Goal: Task Accomplishment & Management: Complete application form

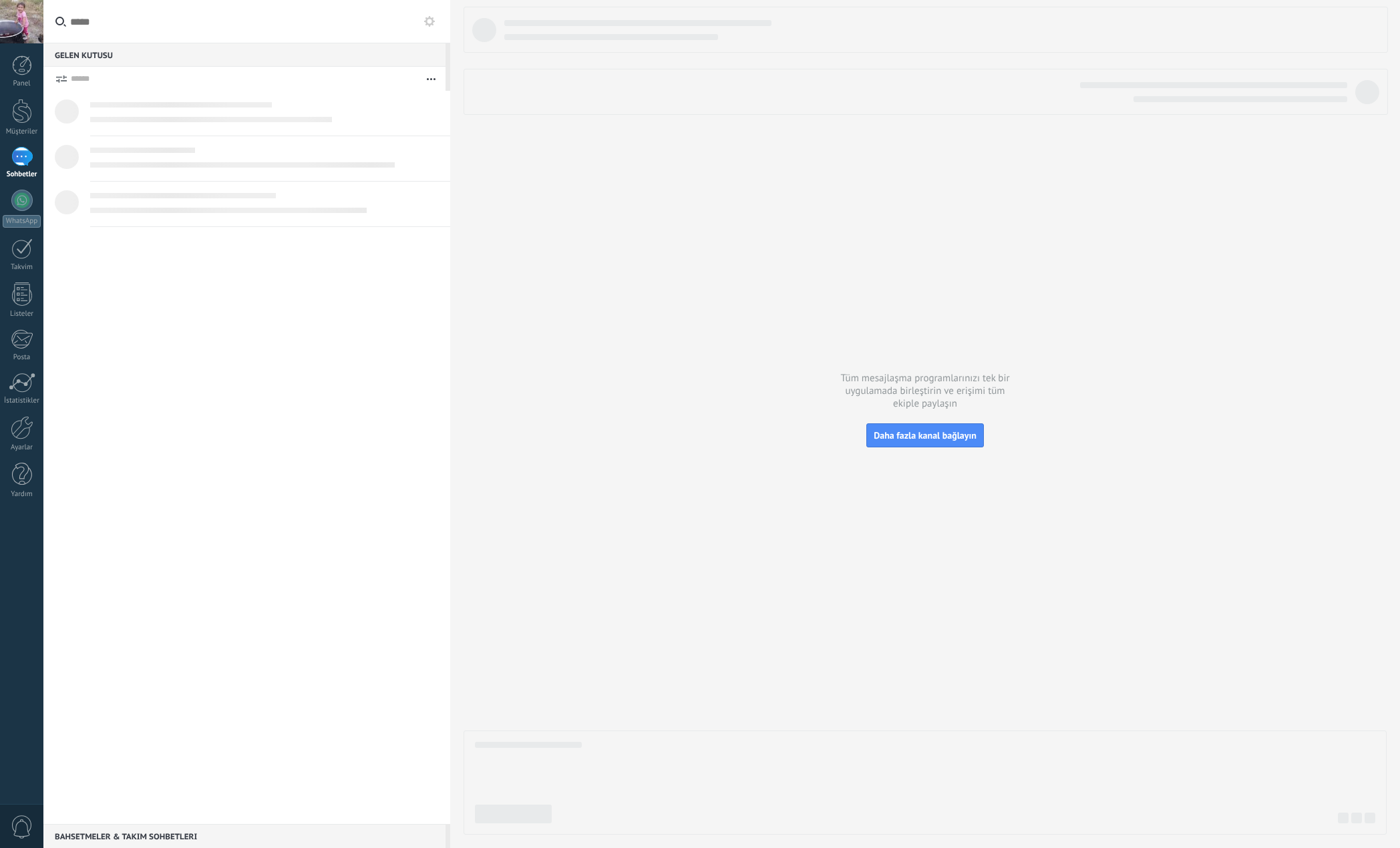
click at [19, 201] on div at bounding box center [22, 200] width 22 height 22
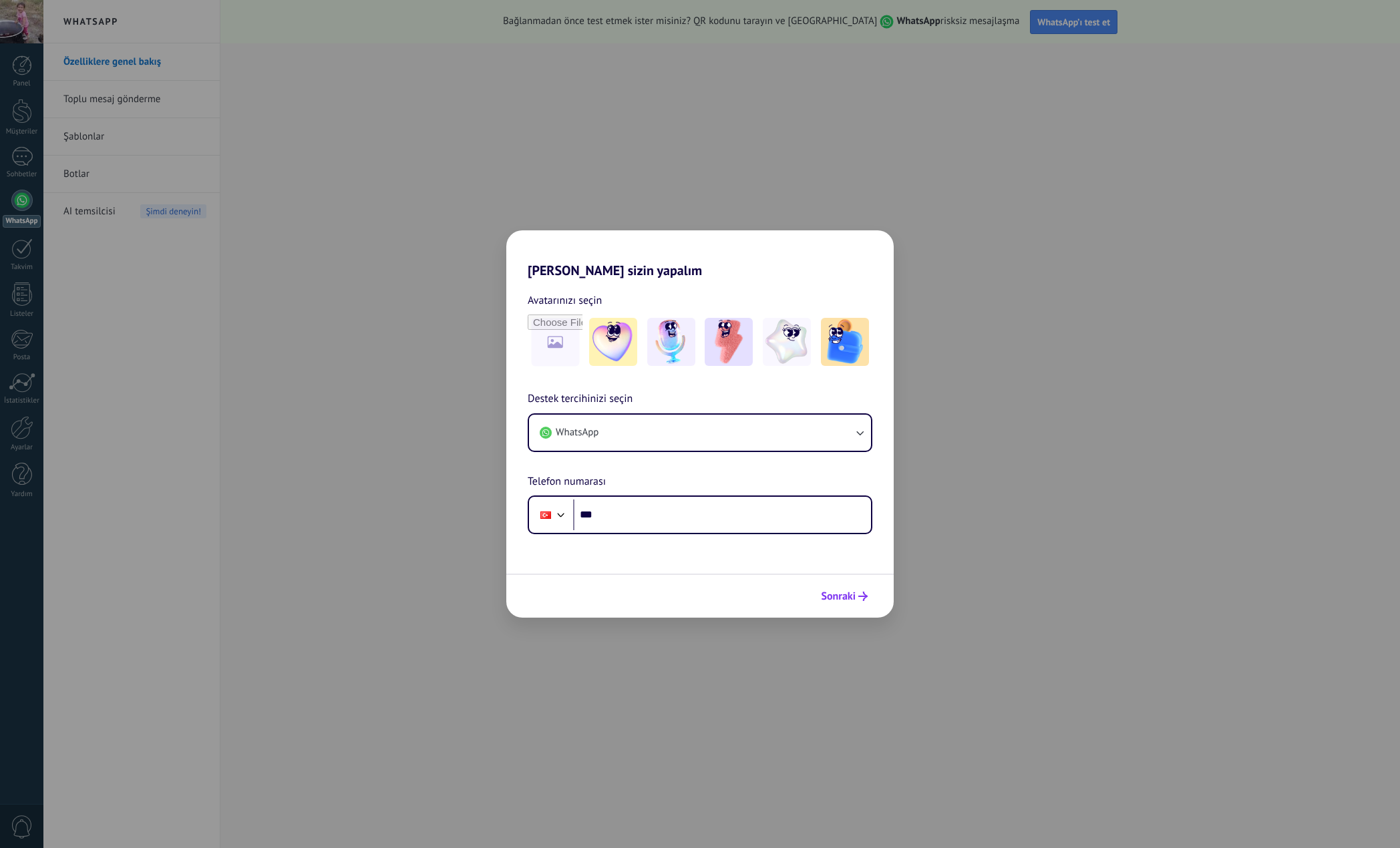
click at [835, 600] on span "Sonraki" at bounding box center [839, 596] width 35 height 9
click at [398, 407] on div "[PERSON_NAME] sizin yapalım Avatarınızı seçin Destek tercihinizi seçin WhatsApp…" at bounding box center [700, 424] width 1400 height 848
click at [391, 385] on div "[PERSON_NAME] sizin yapalım Avatarınızı seçin Destek tercihinizi seçin WhatsApp…" at bounding box center [700, 424] width 1400 height 848
click at [832, 587] on button "Sonraki" at bounding box center [844, 596] width 59 height 22
click at [1021, 446] on div "[PERSON_NAME] sizin yapalım Avatarınızı seçin Destek tercihinizi seçin WhatsApp…" at bounding box center [700, 424] width 1400 height 848
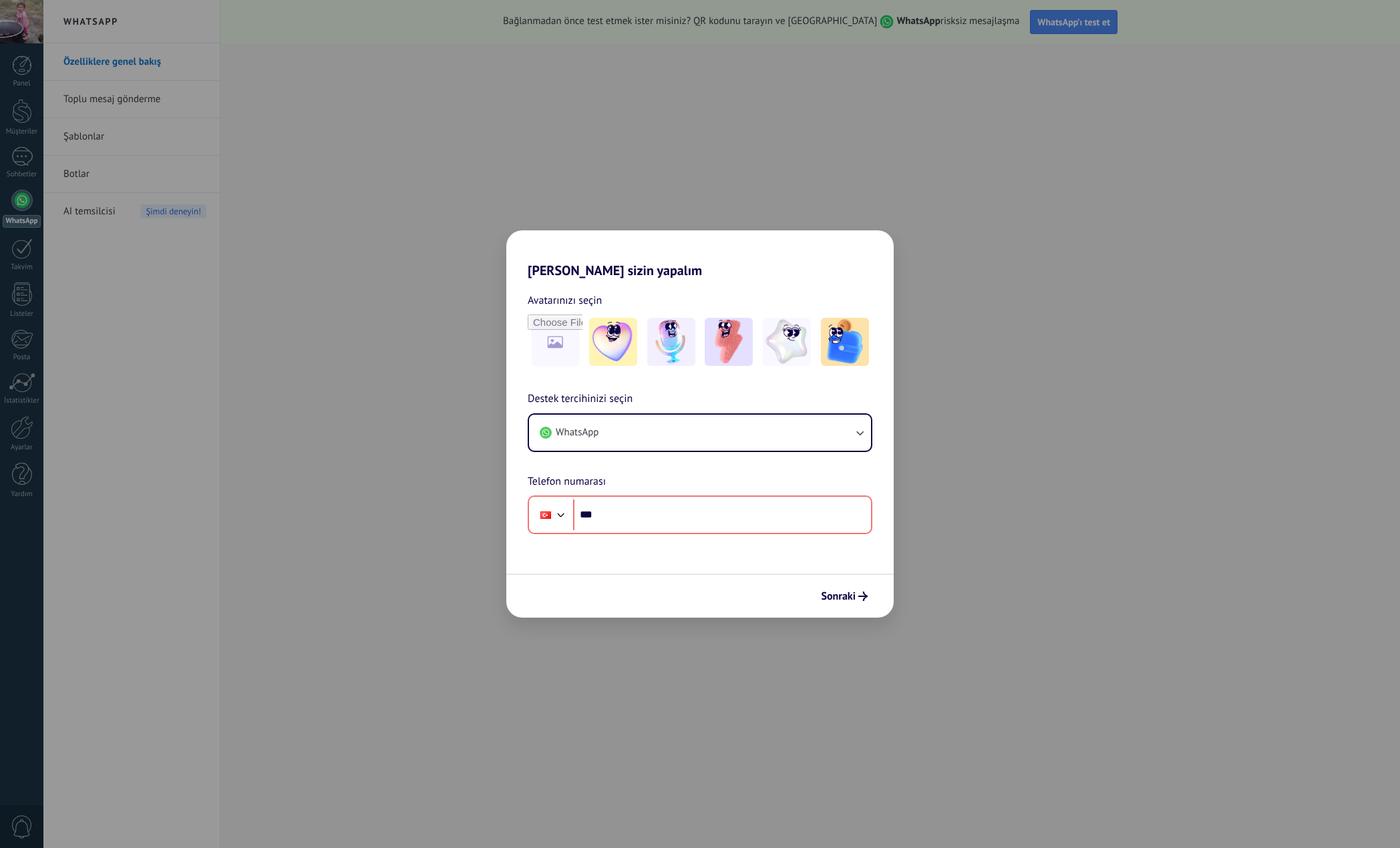
click at [22, 248] on div "[PERSON_NAME] sizin yapalım Avatarınızı seçin Destek tercihinizi seçin WhatsApp…" at bounding box center [700, 424] width 1400 height 848
drag, startPoint x: 372, startPoint y: 130, endPoint x: 179, endPoint y: 14, distance: 225.2
click at [371, 121] on div "[PERSON_NAME] sizin yapalım Avatarınızı seçin Destek tercihinizi seçin WhatsApp…" at bounding box center [700, 424] width 1400 height 848
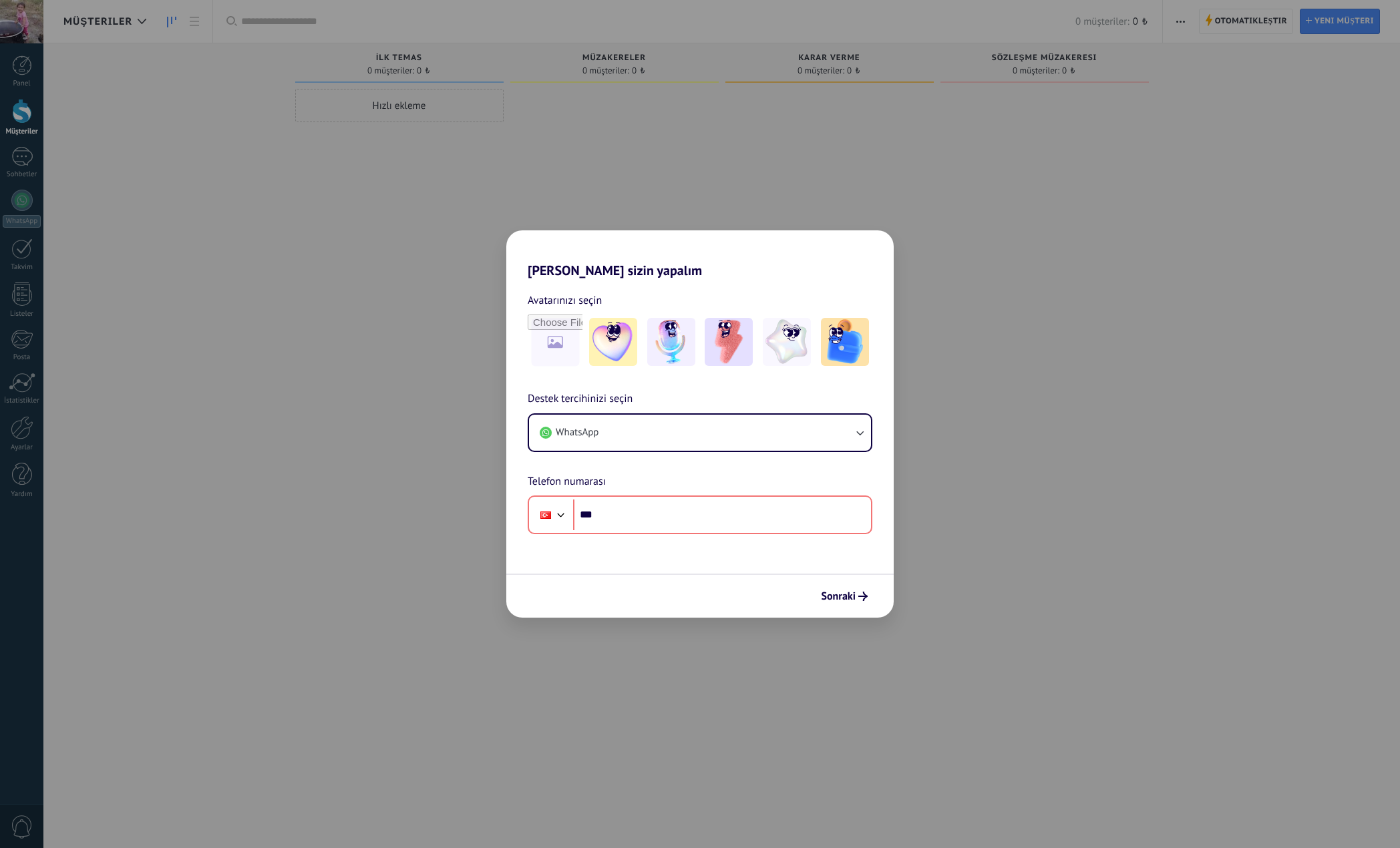
click at [728, 596] on div "Sonraki" at bounding box center [700, 596] width 388 height 44
click at [561, 265] on h2 "[PERSON_NAME] sizin yapalım" at bounding box center [700, 254] width 388 height 48
click at [565, 277] on h2 "[PERSON_NAME] sizin yapalım" at bounding box center [700, 254] width 388 height 48
click at [575, 342] on input "file" at bounding box center [555, 341] width 52 height 52
click at [617, 333] on img at bounding box center [613, 342] width 48 height 48
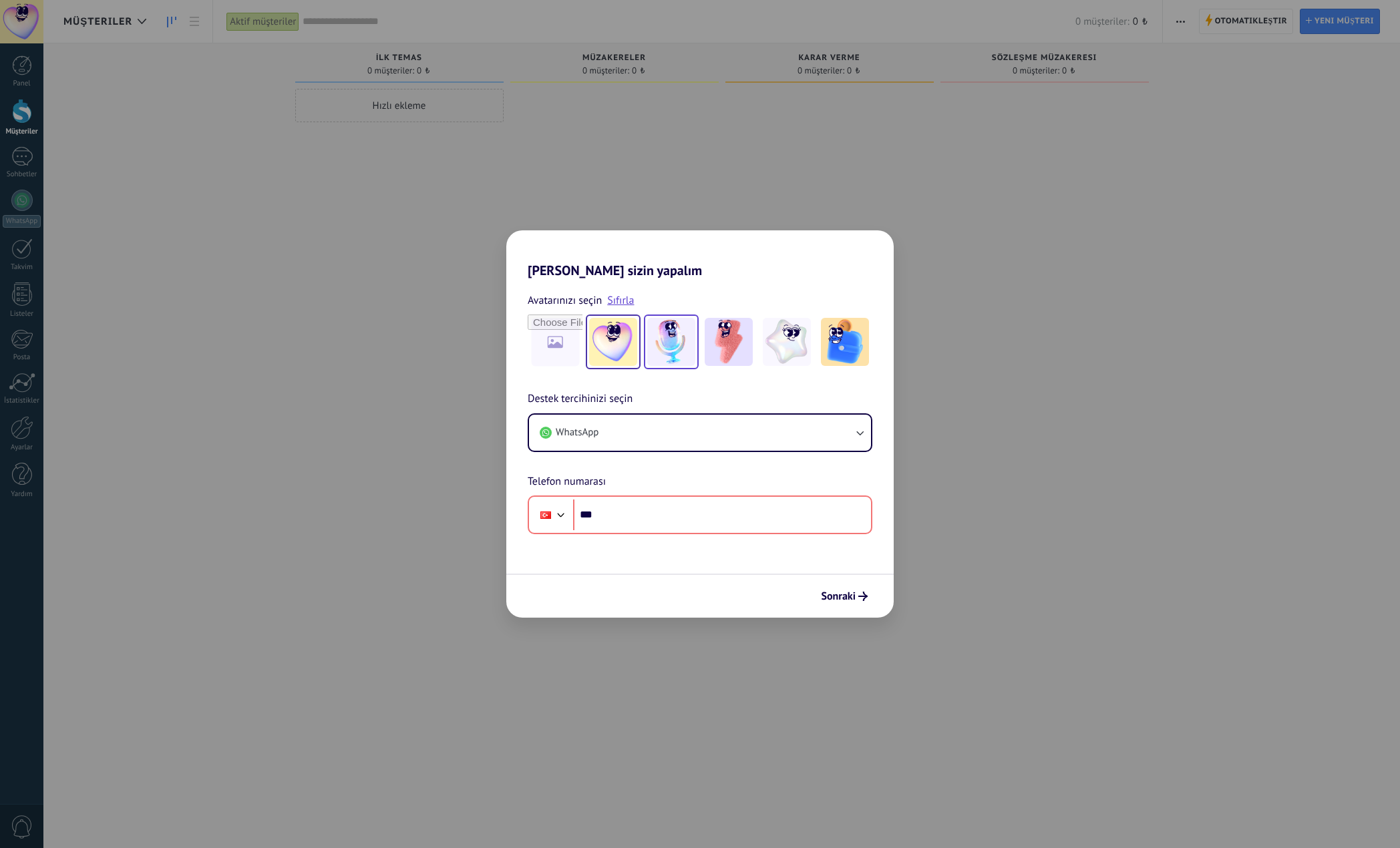
click at [665, 328] on img at bounding box center [671, 342] width 48 height 48
